Goal: Task Accomplishment & Management: Manage account settings

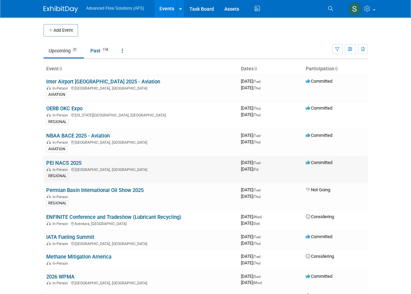
click at [46, 160] on link "PEI NACS 2025" at bounding box center [63, 163] width 35 height 6
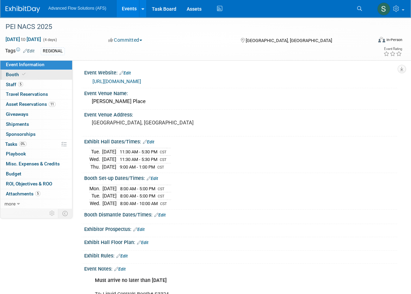
click at [18, 75] on span "Booth" at bounding box center [16, 75] width 21 height 6
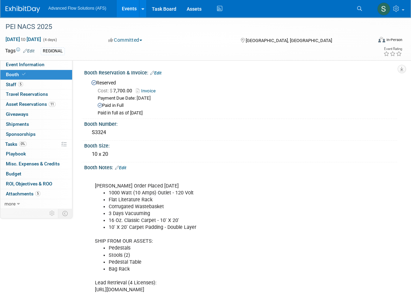
click at [24, 9] on img at bounding box center [23, 9] width 34 height 7
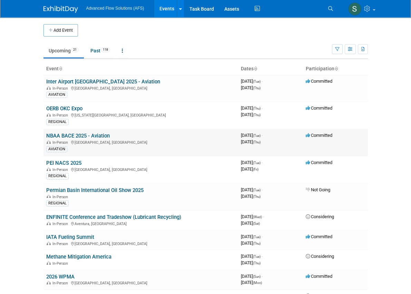
click at [46, 134] on link "NBAA BACE 2025 - Aviation" at bounding box center [77, 136] width 63 height 6
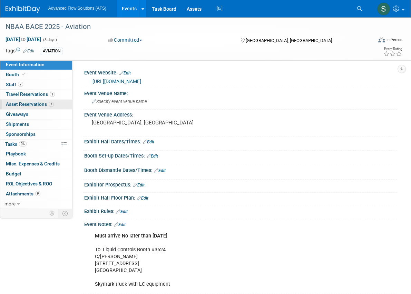
click at [11, 102] on span "Asset Reservations 7" at bounding box center [30, 104] width 48 height 6
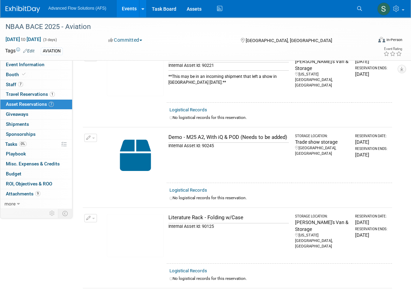
scroll to position [251, 0]
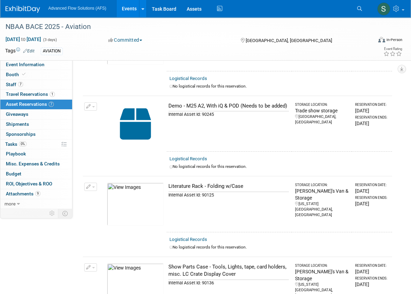
click at [93, 102] on button "button" at bounding box center [90, 106] width 13 height 8
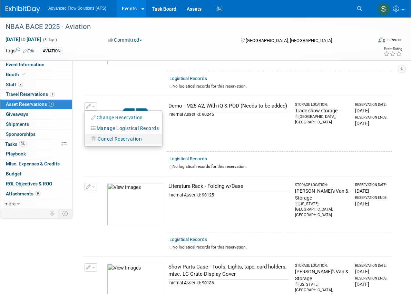
click at [101, 136] on span "Cancel Reservation" at bounding box center [120, 139] width 44 height 6
click at [168, 140] on link "Yes" at bounding box center [170, 145] width 20 height 11
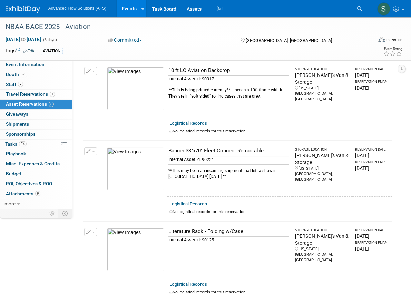
scroll to position [94, 0]
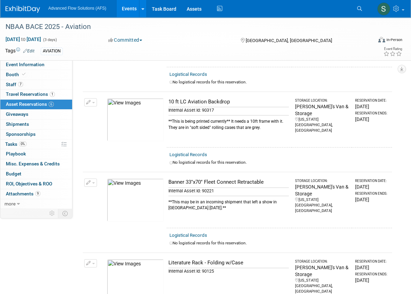
click at [17, 9] on img at bounding box center [23, 9] width 34 height 7
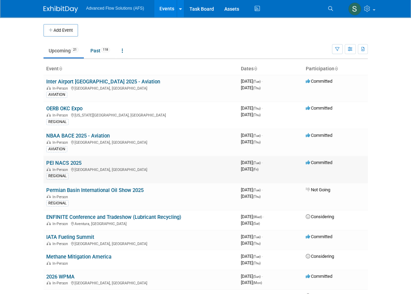
click at [46, 160] on link "PEI NACS 2025" at bounding box center [63, 163] width 35 height 6
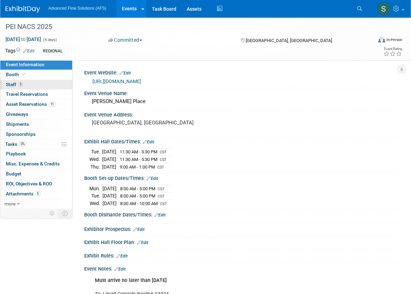
click at [14, 85] on span "Staff 5" at bounding box center [14, 85] width 17 height 6
